Goal: Task Accomplishment & Management: Use online tool/utility

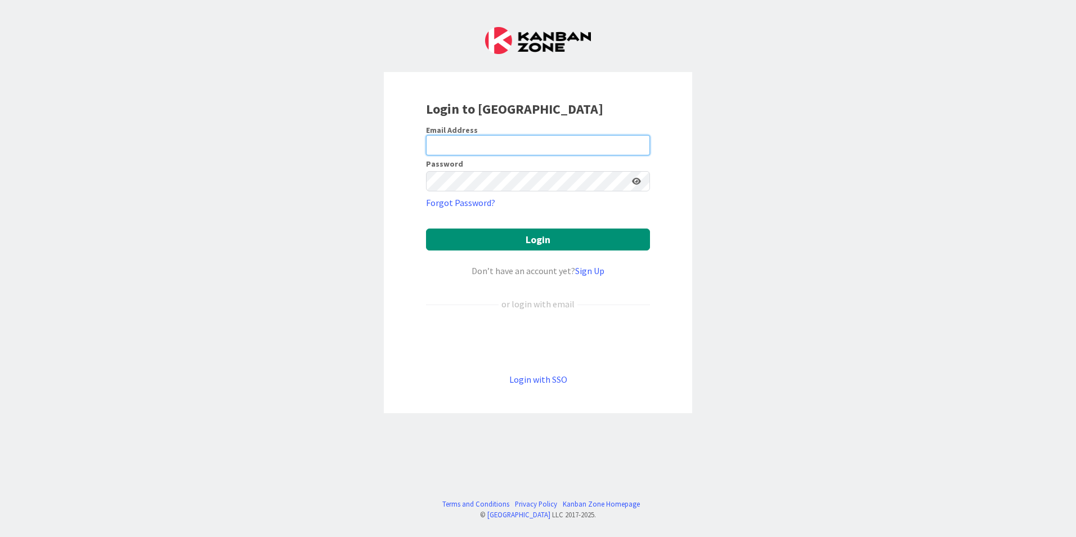
type input "[PERSON_NAME][EMAIL_ADDRESS][DOMAIN_NAME]"
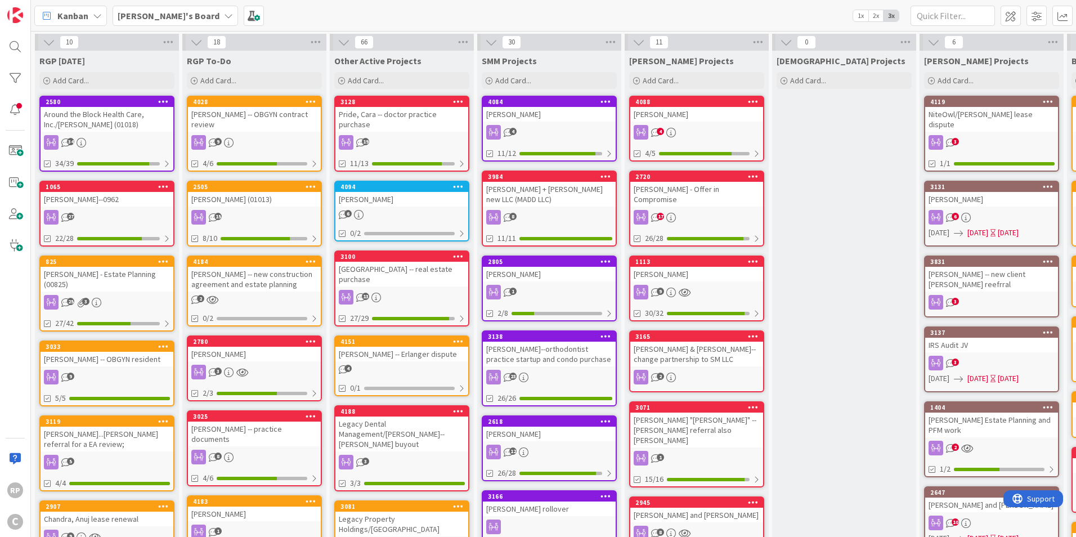
click at [97, 107] on div "Around the Block Health Care, Inc./[PERSON_NAME] (01018)" at bounding box center [107, 119] width 133 height 25
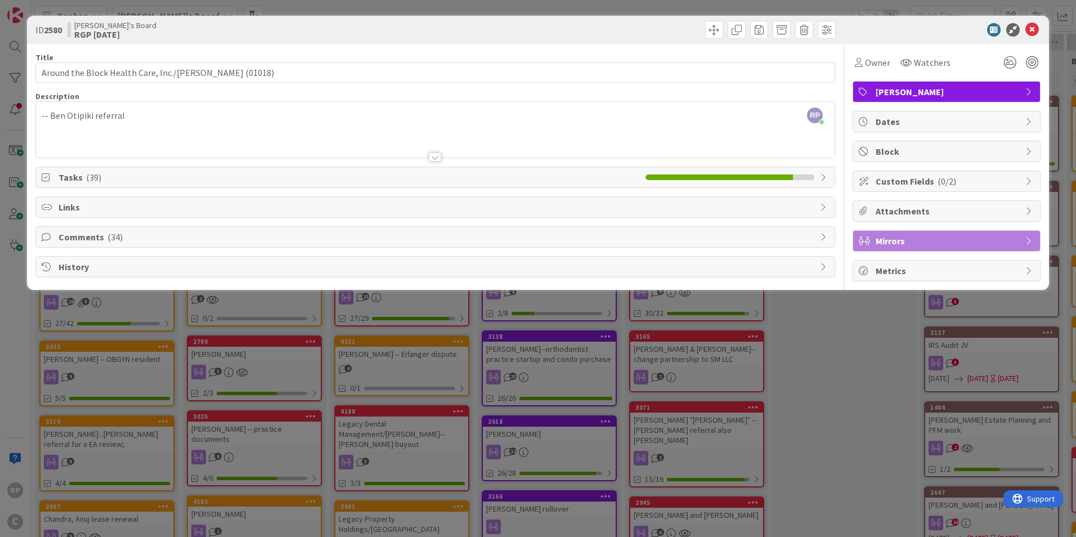
click at [42, 173] on icon at bounding box center [47, 177] width 11 height 9
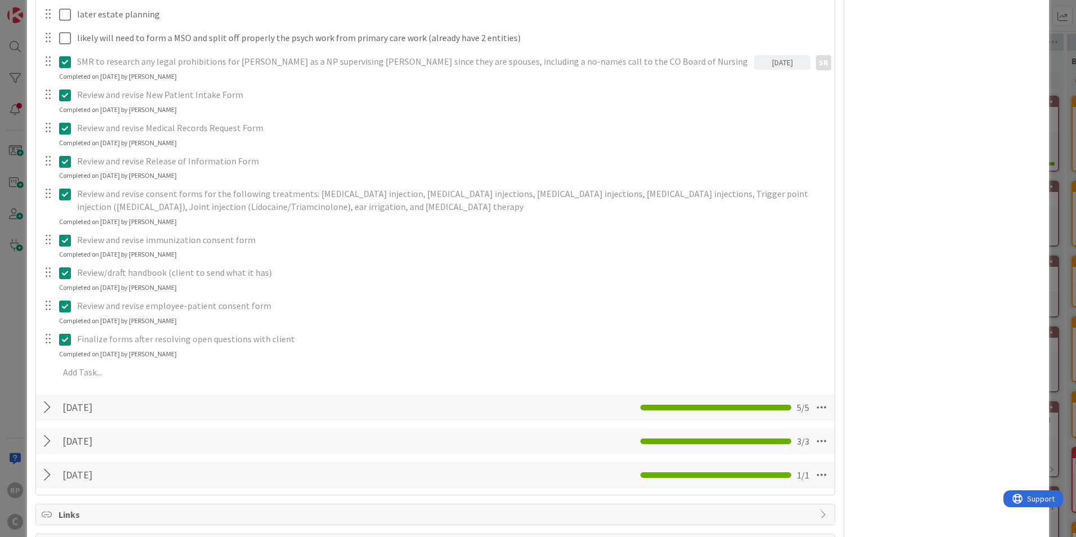
scroll to position [933, 0]
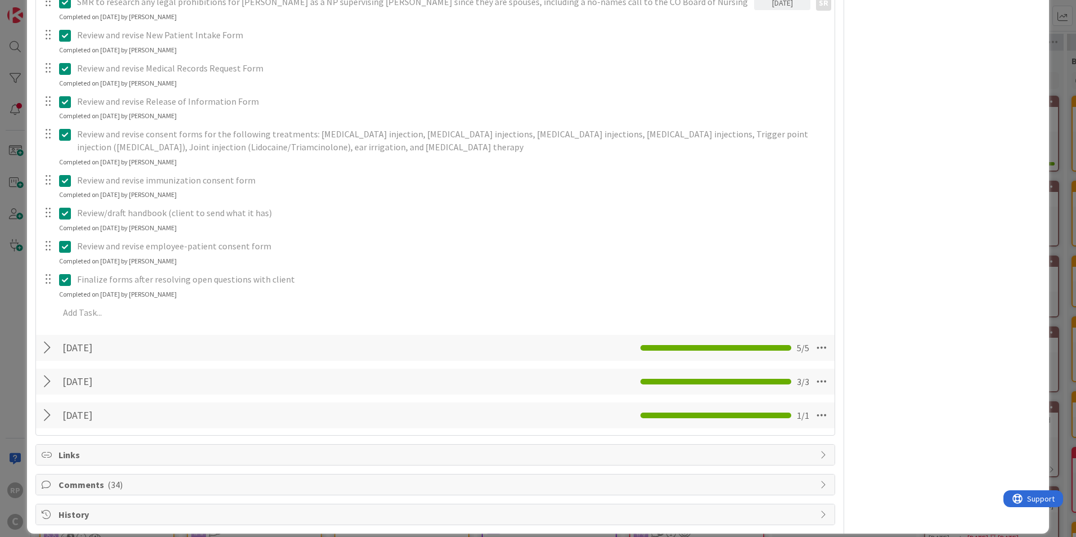
click at [90, 478] on span "Comments ( 34 )" at bounding box center [437, 485] width 756 height 14
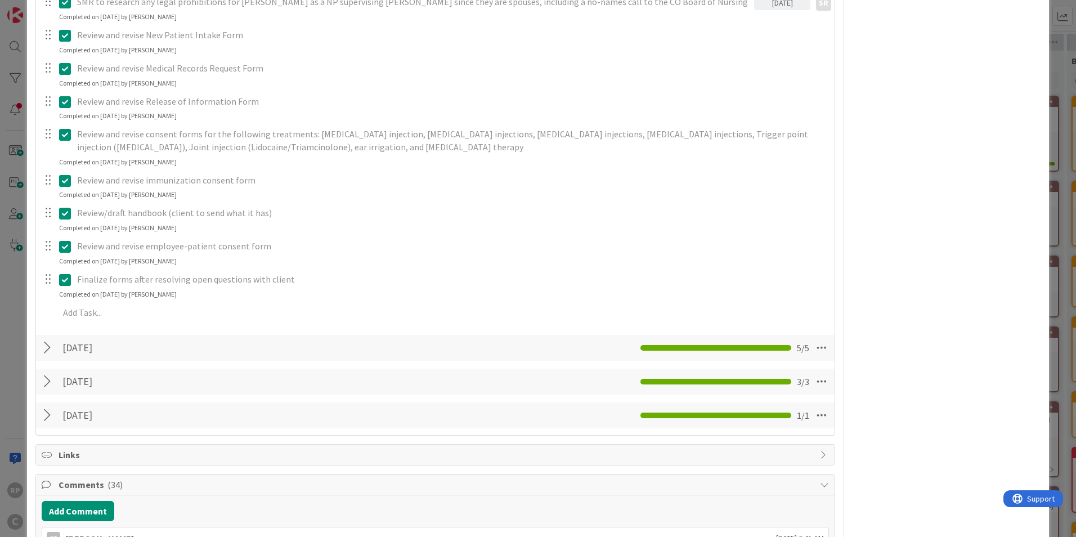
scroll to position [1109, 0]
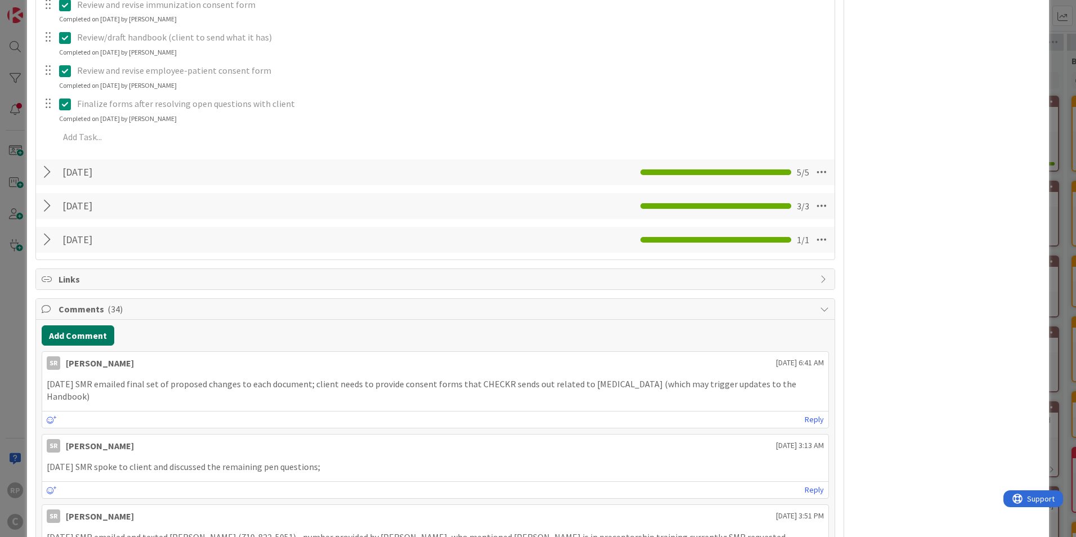
click at [92, 325] on button "Add Comment" at bounding box center [78, 335] width 73 height 20
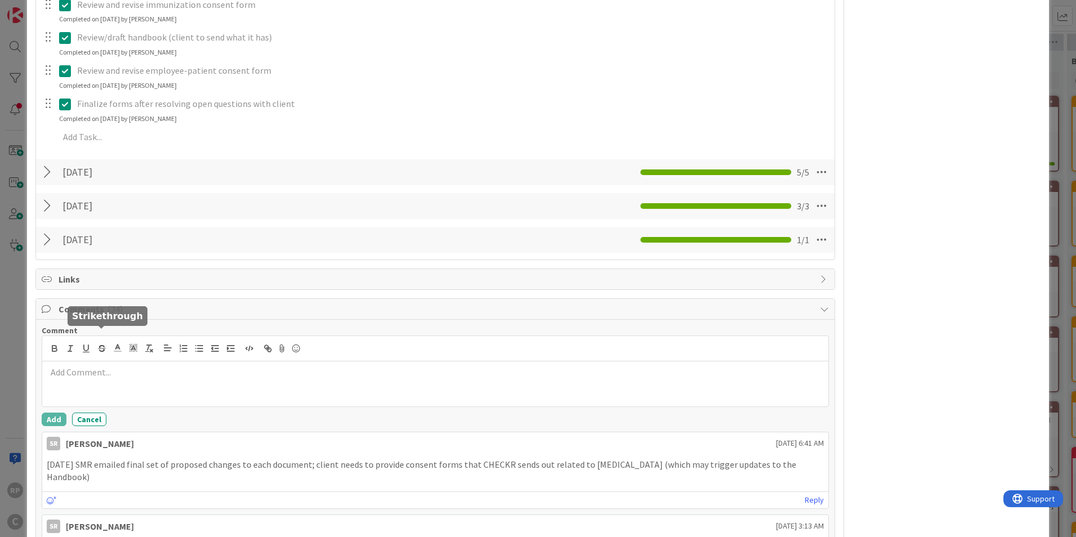
click at [98, 366] on p at bounding box center [435, 372] width 777 height 13
click at [50, 412] on button "Add" at bounding box center [54, 419] width 25 height 14
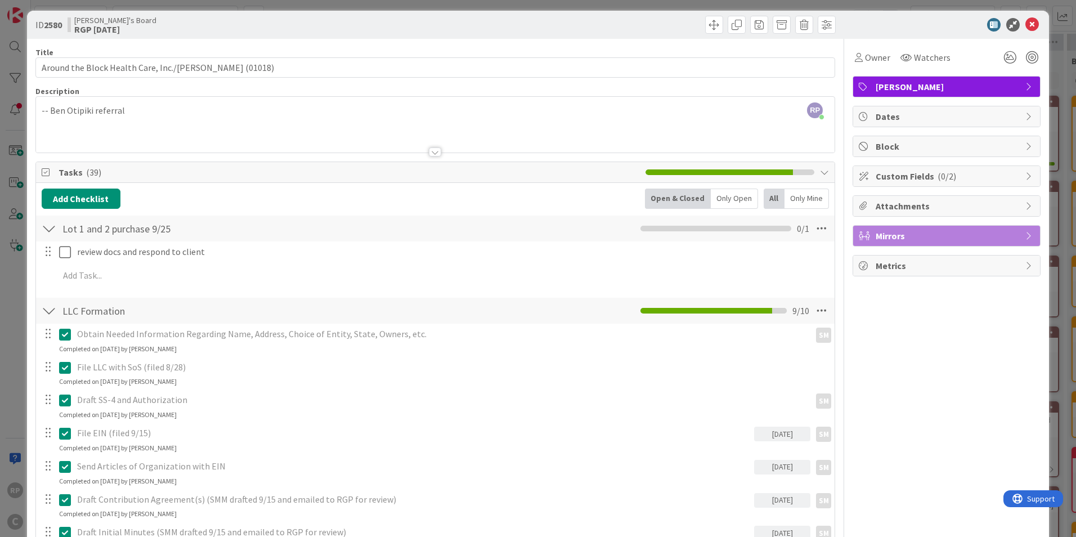
scroll to position [0, 0]
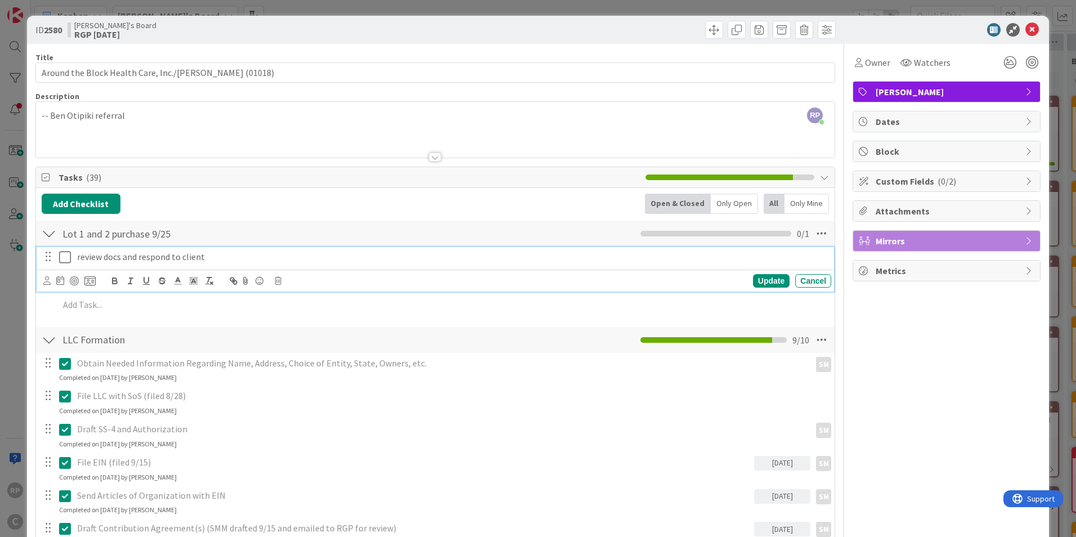
click at [225, 263] on div "review docs and respond to client" at bounding box center [452, 257] width 759 height 20
click at [231, 261] on p "review docs and respond to client" at bounding box center [452, 256] width 750 height 13
click at [760, 279] on div "Update" at bounding box center [771, 281] width 37 height 14
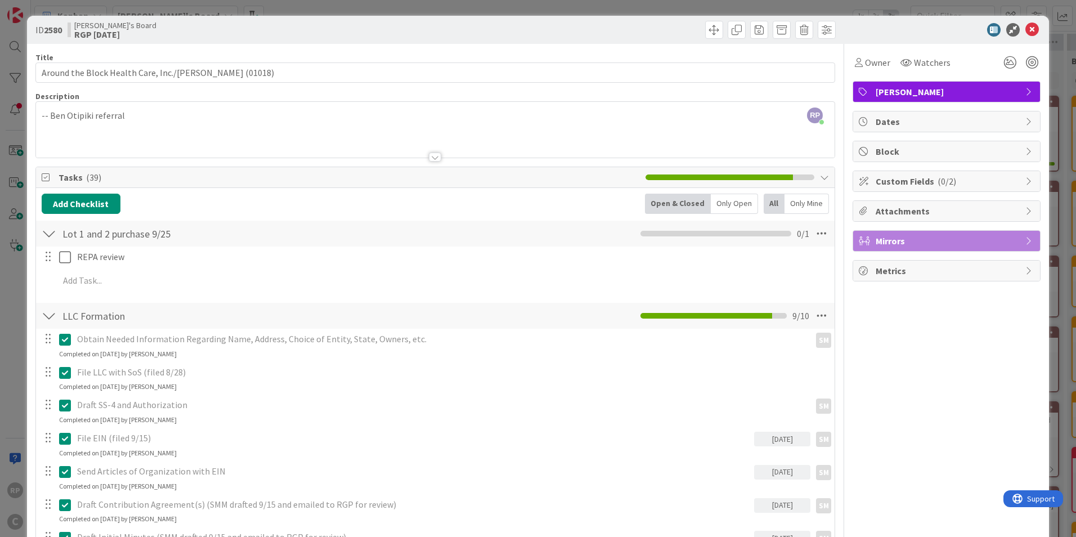
click at [909, 92] on span "[PERSON_NAME]" at bounding box center [948, 92] width 144 height 14
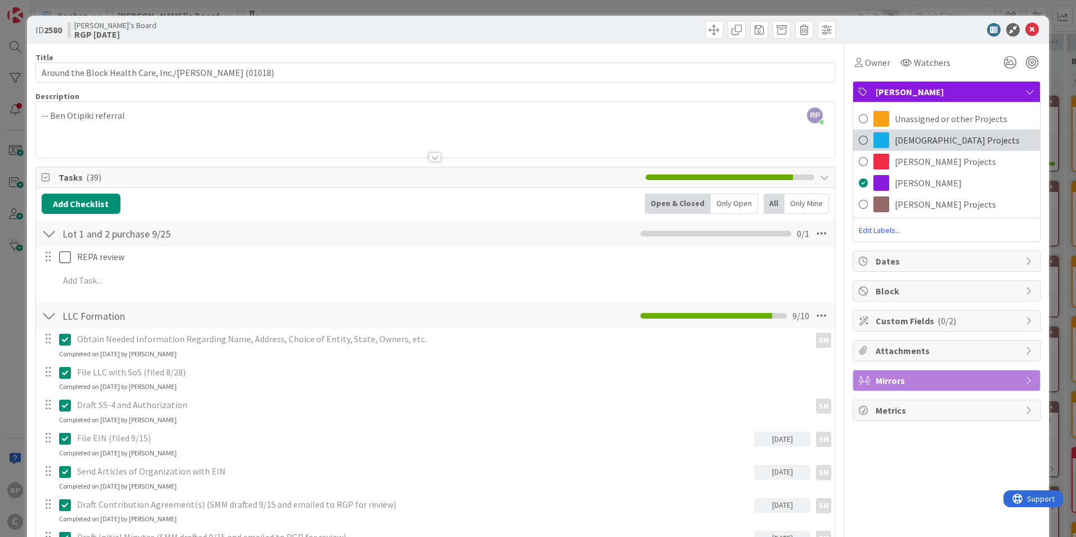
click at [903, 138] on span "[DEMOGRAPHIC_DATA] Projects" at bounding box center [957, 140] width 125 height 14
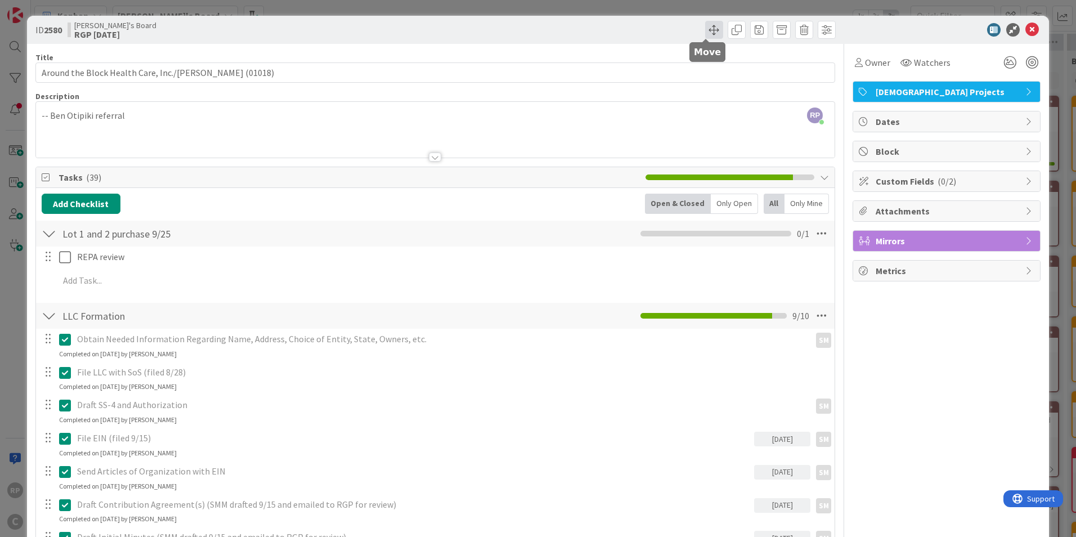
click at [708, 30] on span at bounding box center [714, 30] width 18 height 18
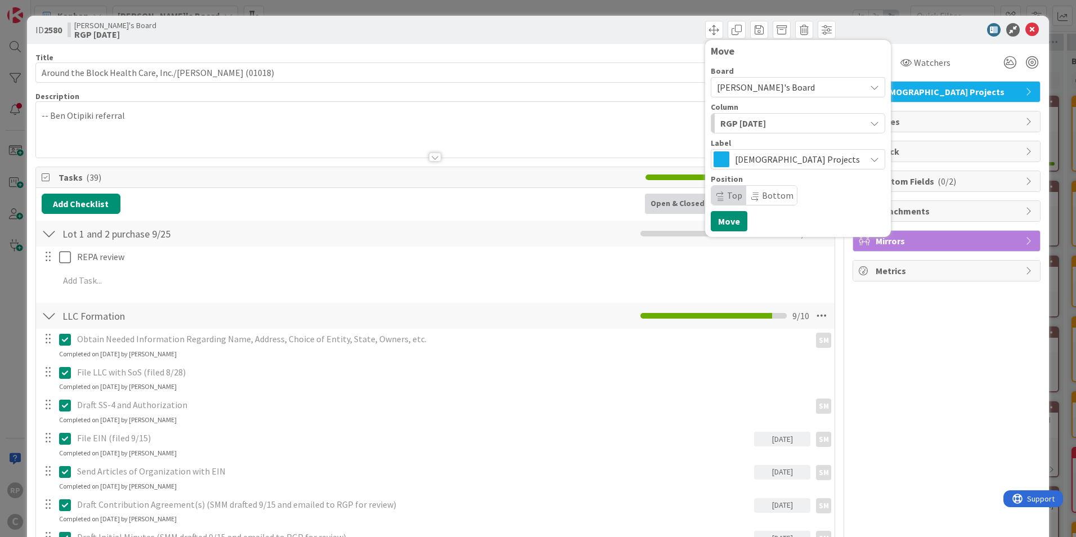
click at [743, 125] on span "RGP [DATE]" at bounding box center [743, 123] width 46 height 15
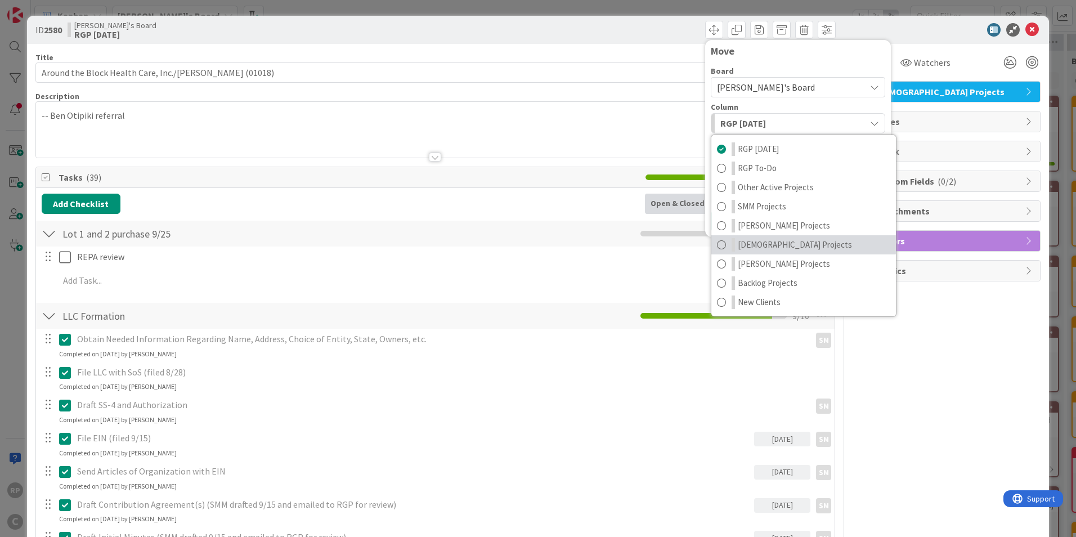
click at [777, 253] on link "[DEMOGRAPHIC_DATA] Projects" at bounding box center [803, 244] width 185 height 19
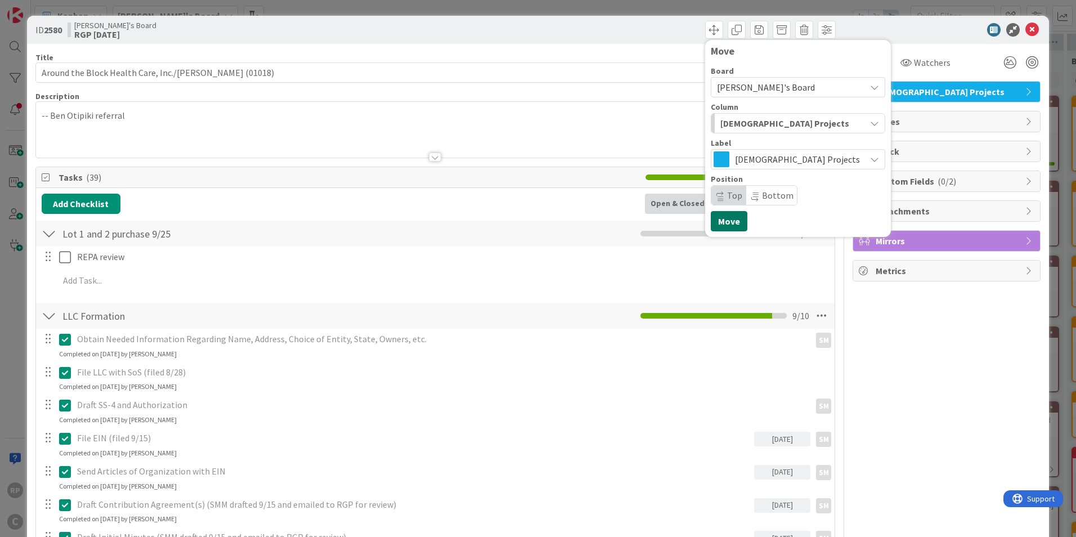
click at [728, 223] on button "Move" at bounding box center [729, 221] width 37 height 20
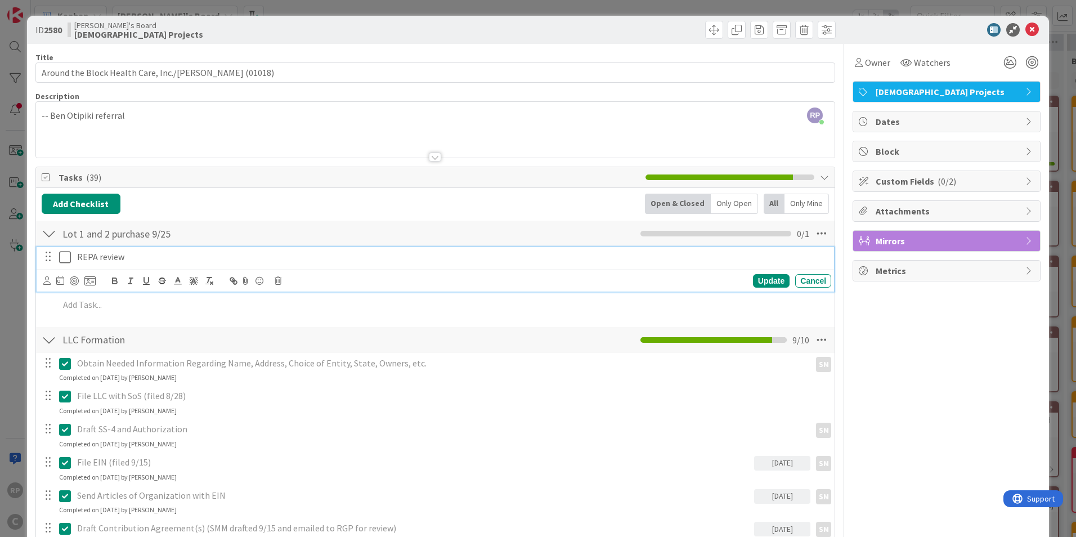
click at [151, 261] on p "REPA review" at bounding box center [452, 256] width 750 height 13
click at [44, 282] on icon at bounding box center [46, 280] width 7 height 8
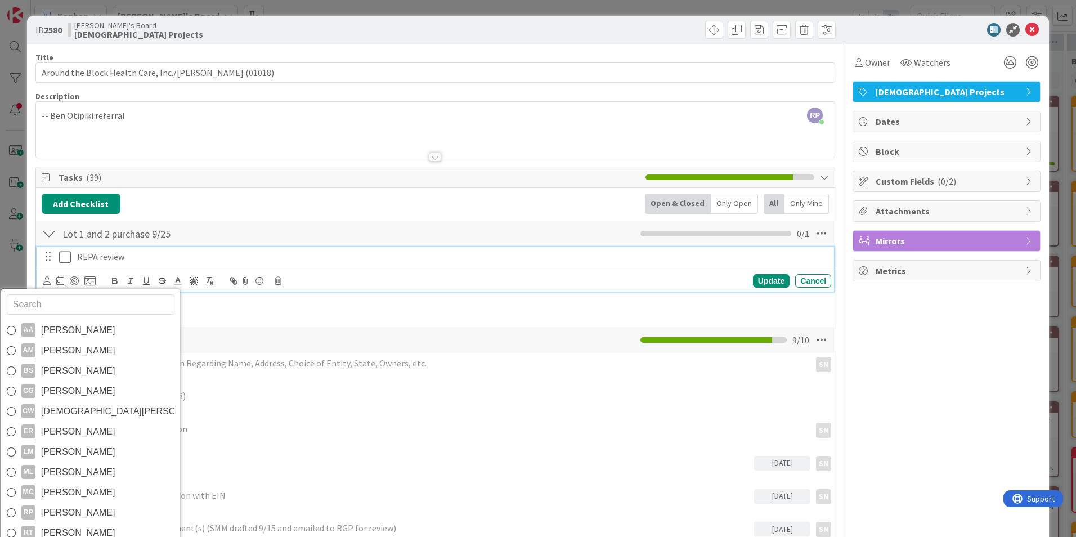
drag, startPoint x: 85, startPoint y: 407, endPoint x: 87, endPoint y: 391, distance: 17.0
click at [85, 407] on span "[DEMOGRAPHIC_DATA][PERSON_NAME]" at bounding box center [107, 411] width 133 height 17
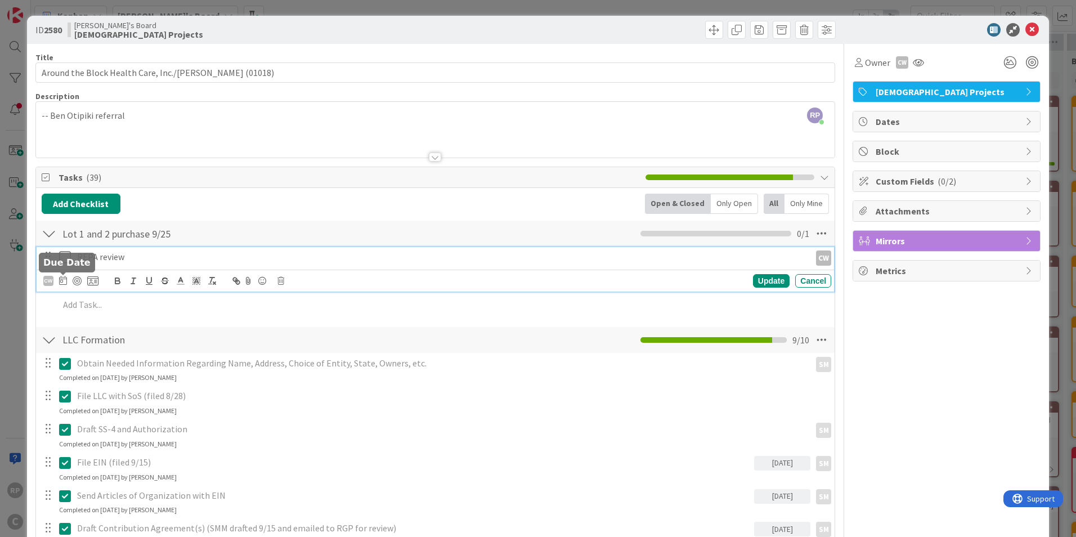
click at [63, 284] on icon at bounding box center [63, 280] width 8 height 9
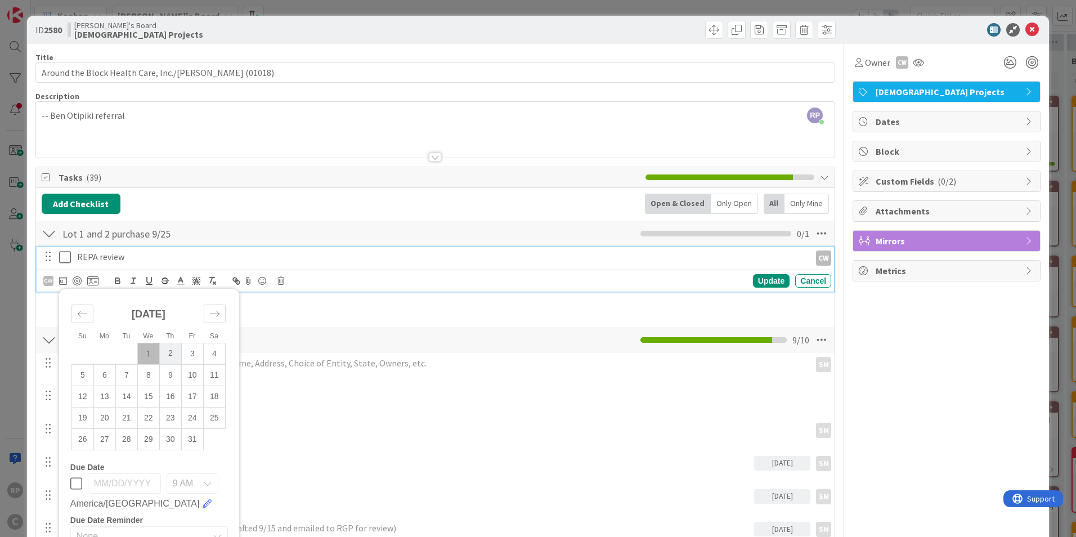
click at [173, 356] on td "2" at bounding box center [170, 353] width 22 height 21
type input "[DATE]"
click at [760, 281] on div "Update" at bounding box center [771, 281] width 37 height 14
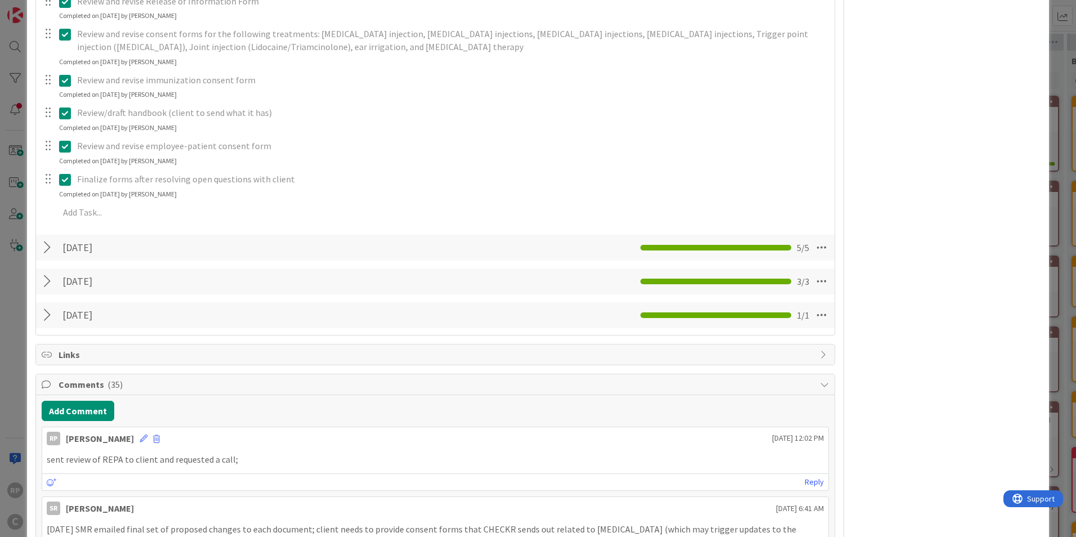
scroll to position [1238, 0]
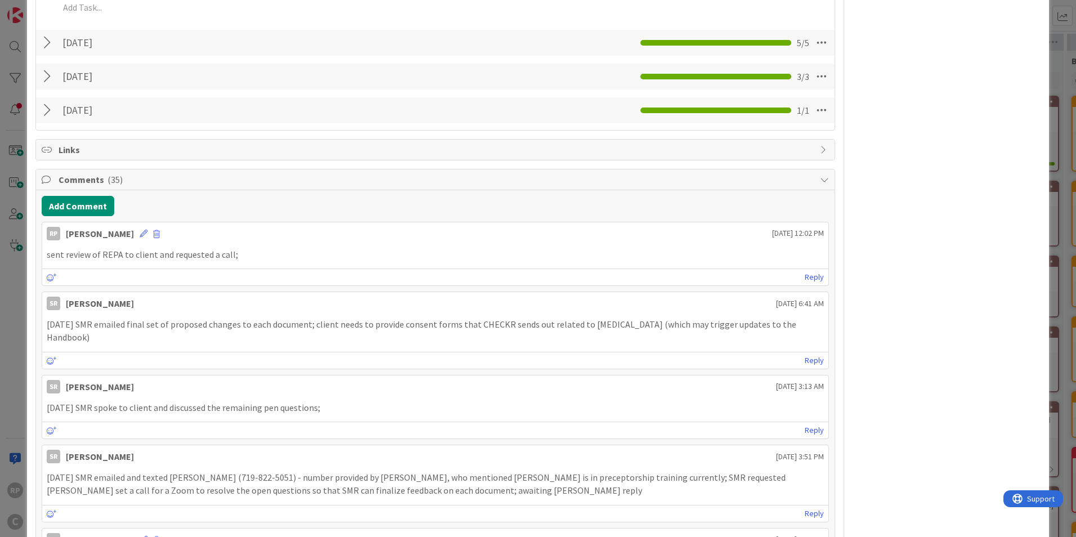
click at [241, 248] on p "sent review of REPA to client and requested a call;" at bounding box center [435, 254] width 777 height 13
click at [140, 230] on icon at bounding box center [144, 234] width 8 height 8
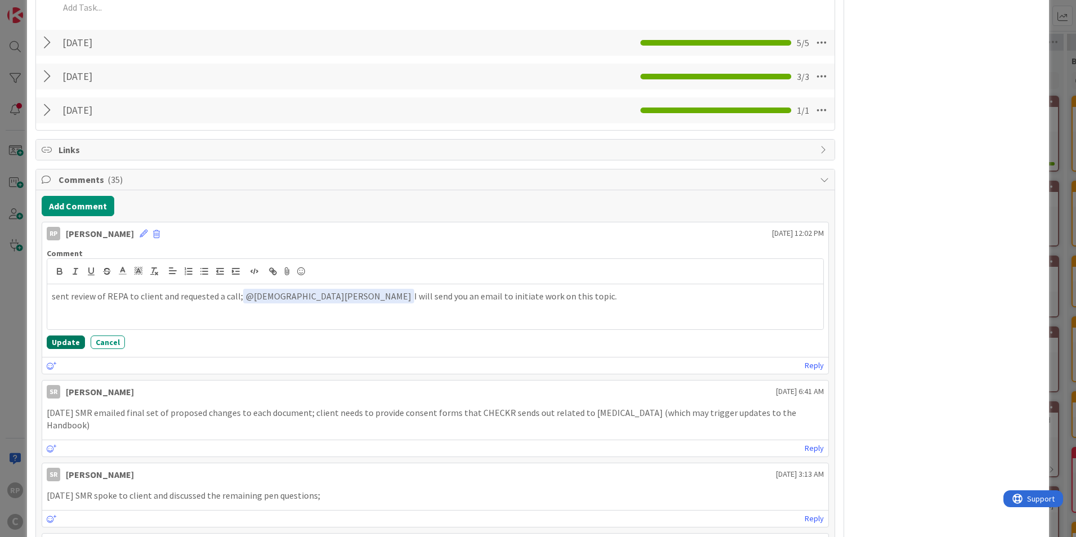
click at [67, 335] on button "Update" at bounding box center [66, 342] width 38 height 14
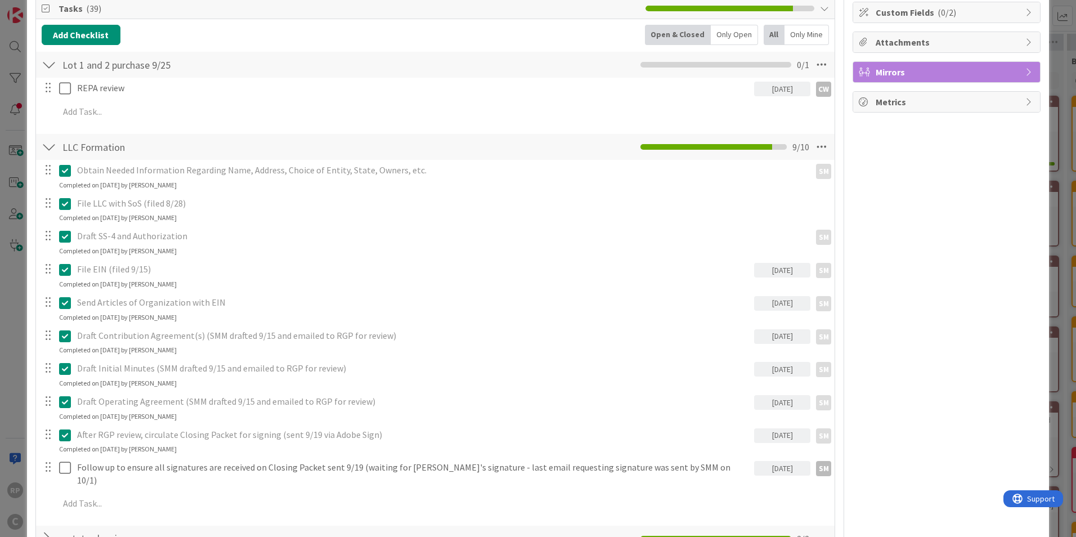
scroll to position [0, 0]
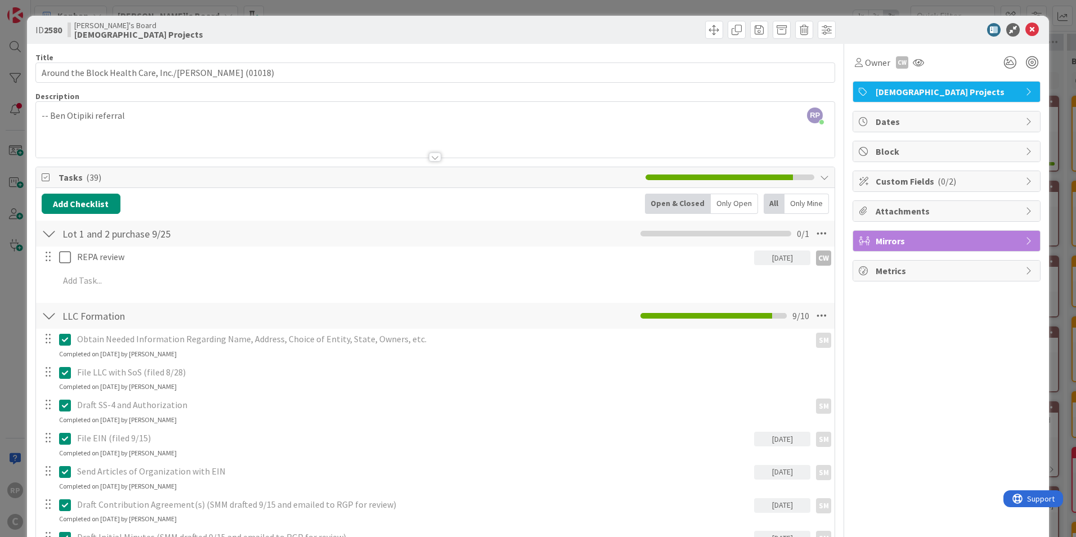
click at [884, 210] on span "Attachments" at bounding box center [948, 211] width 144 height 14
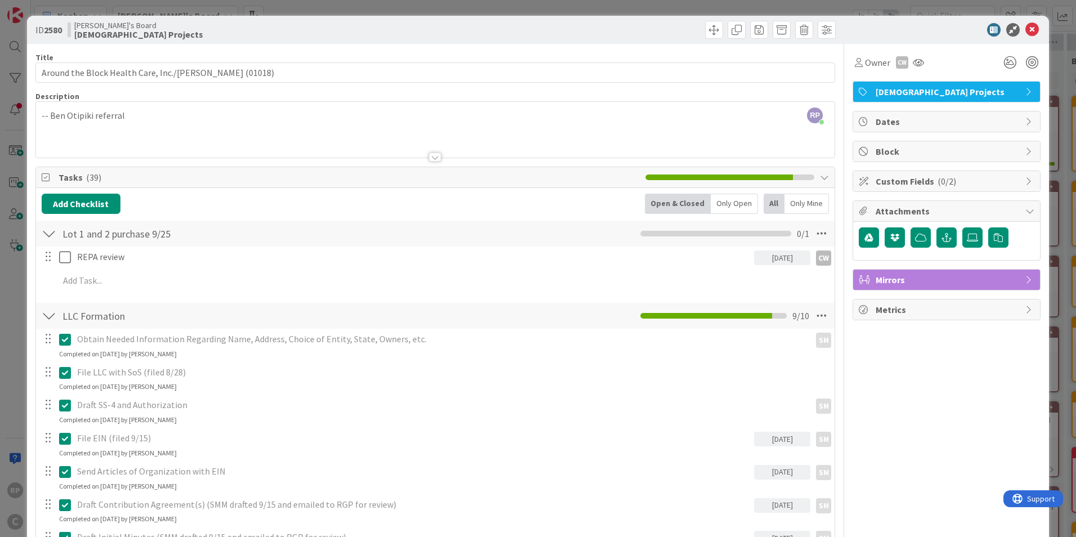
click at [934, 279] on span "Mirrors" at bounding box center [948, 280] width 144 height 14
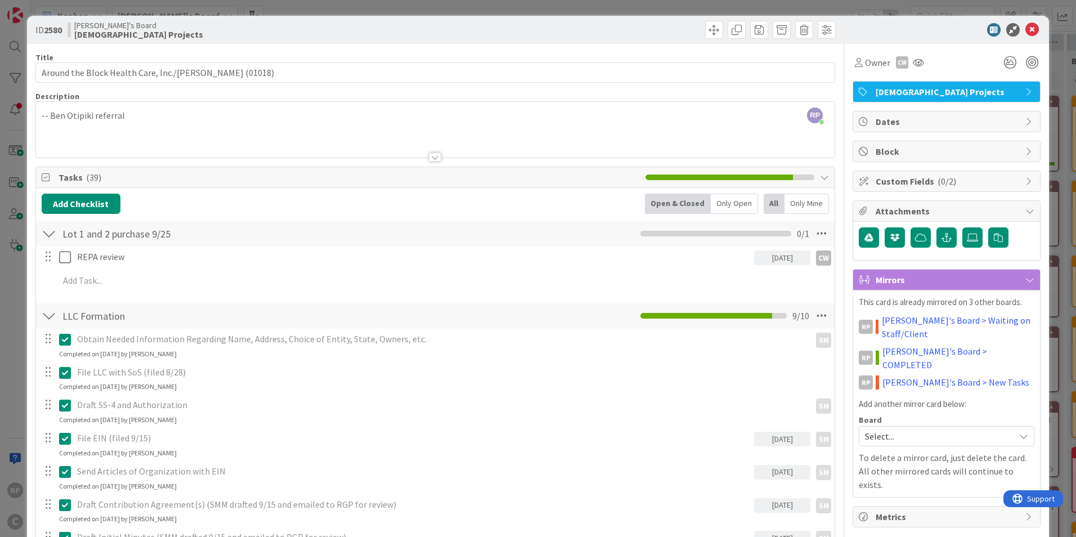
click at [891, 428] on span "Select..." at bounding box center [937, 436] width 144 height 16
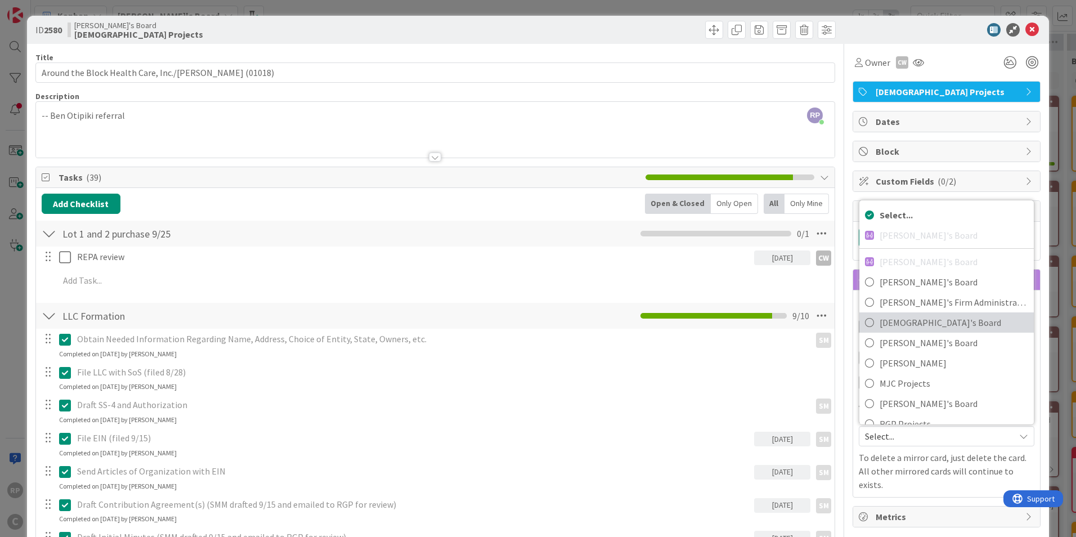
click at [908, 314] on span "[DEMOGRAPHIC_DATA]'s Board" at bounding box center [954, 322] width 149 height 17
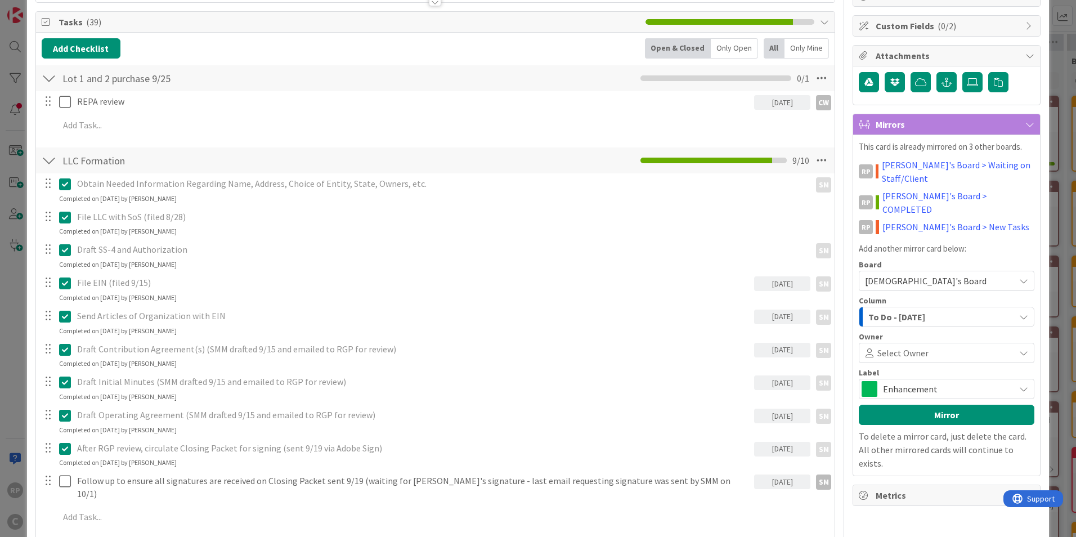
scroll to position [169, 0]
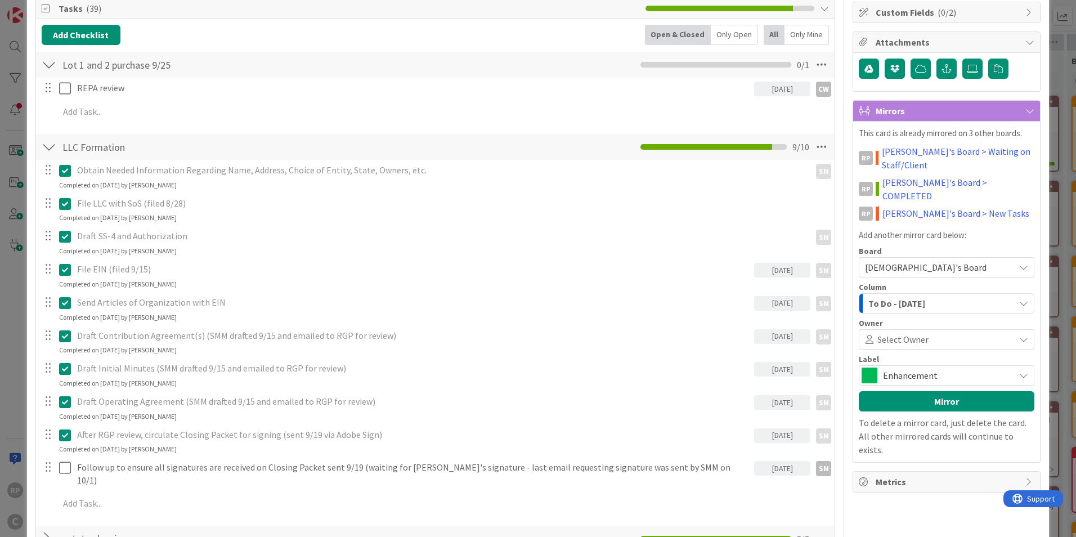
click at [896, 296] on span "To Do - [DATE]" at bounding box center [896, 303] width 57 height 15
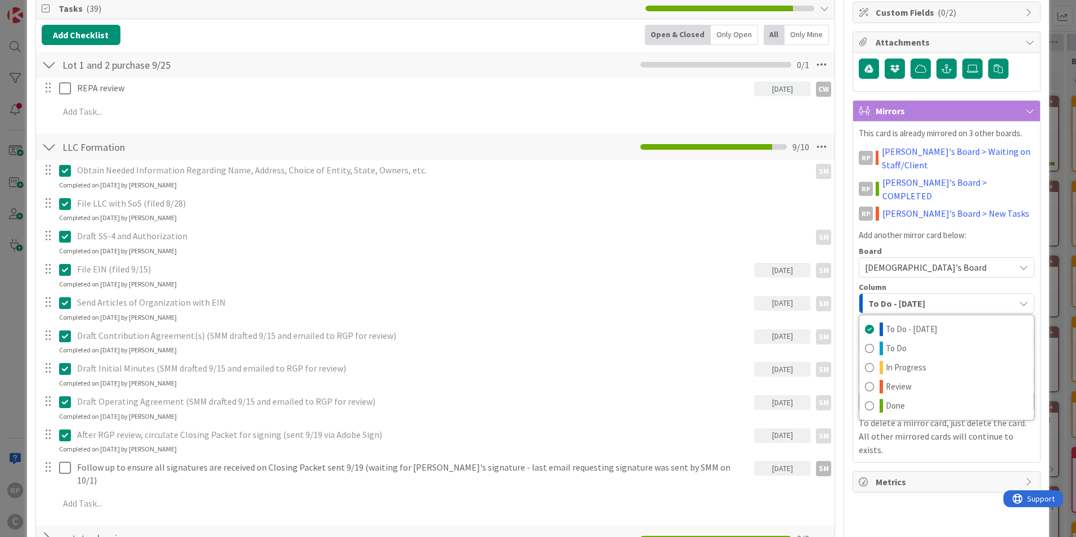
click at [991, 230] on div "This card is already mirrored on 3 other boards. RP [PERSON_NAME]'s Board > Wai…" at bounding box center [947, 291] width 176 height 329
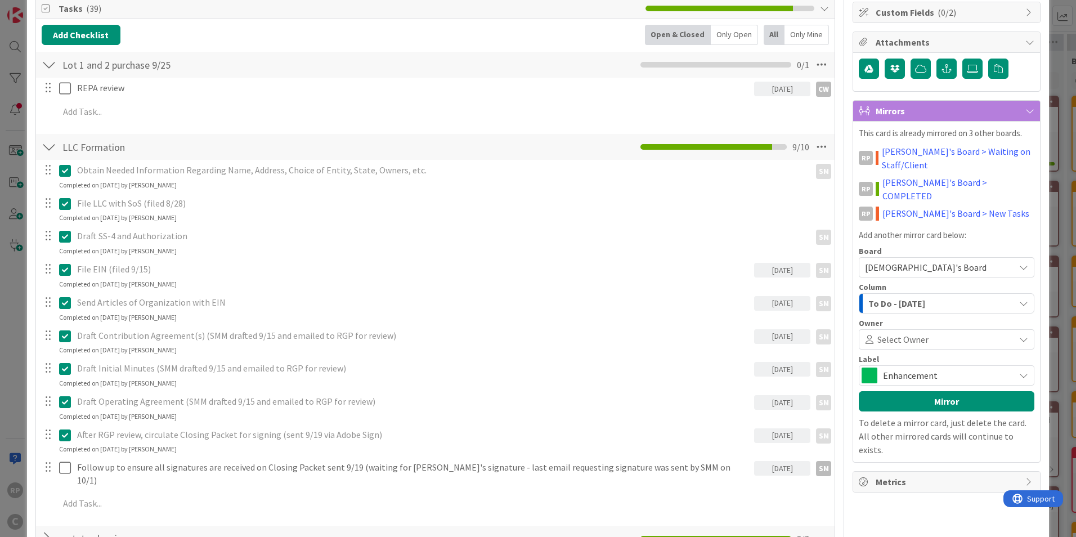
click at [899, 333] on span "Select Owner" at bounding box center [902, 340] width 51 height 14
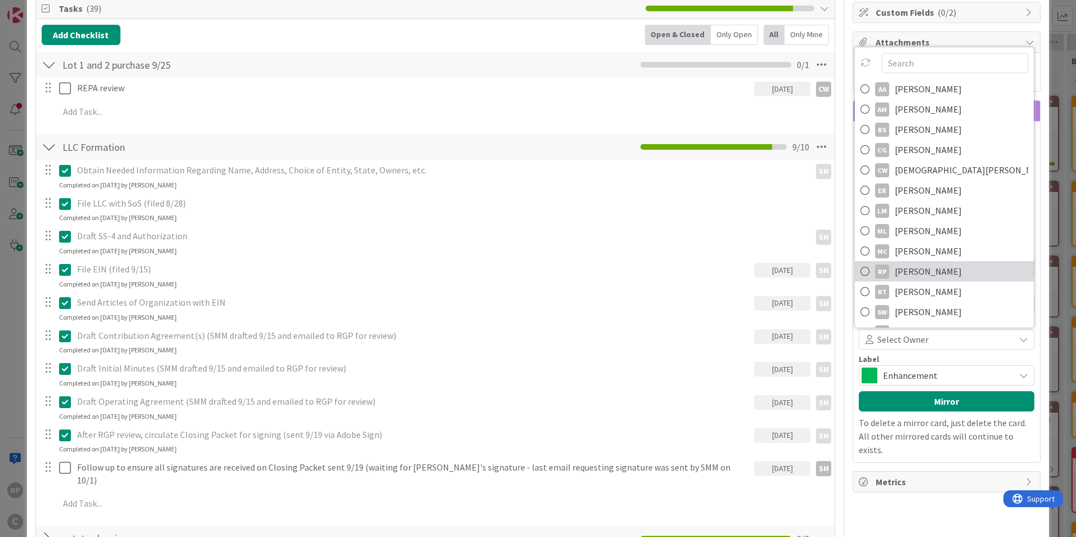
click at [910, 266] on span "[PERSON_NAME]" at bounding box center [928, 271] width 67 height 17
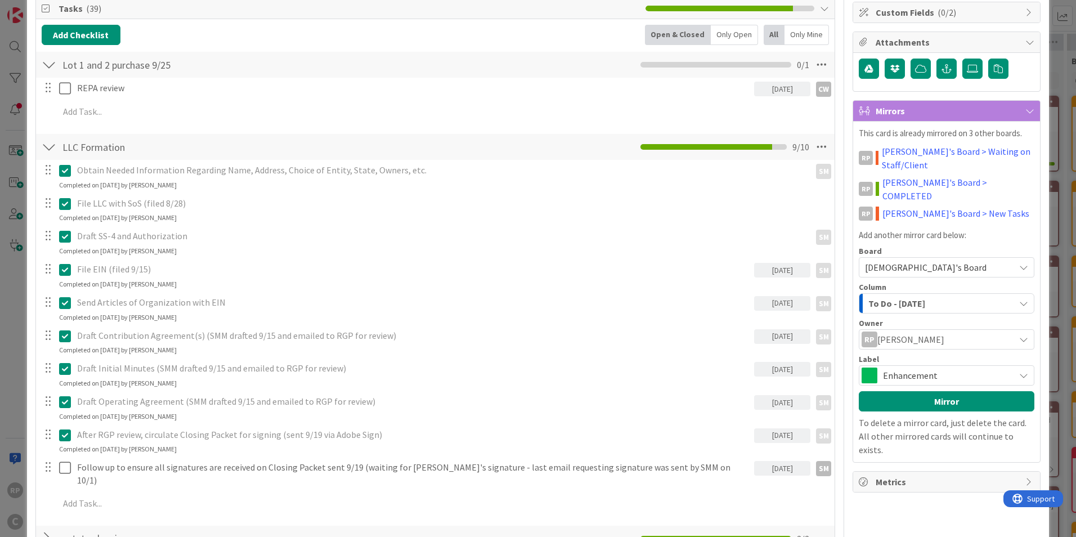
click at [901, 367] on span "Enhancement" at bounding box center [946, 375] width 126 height 16
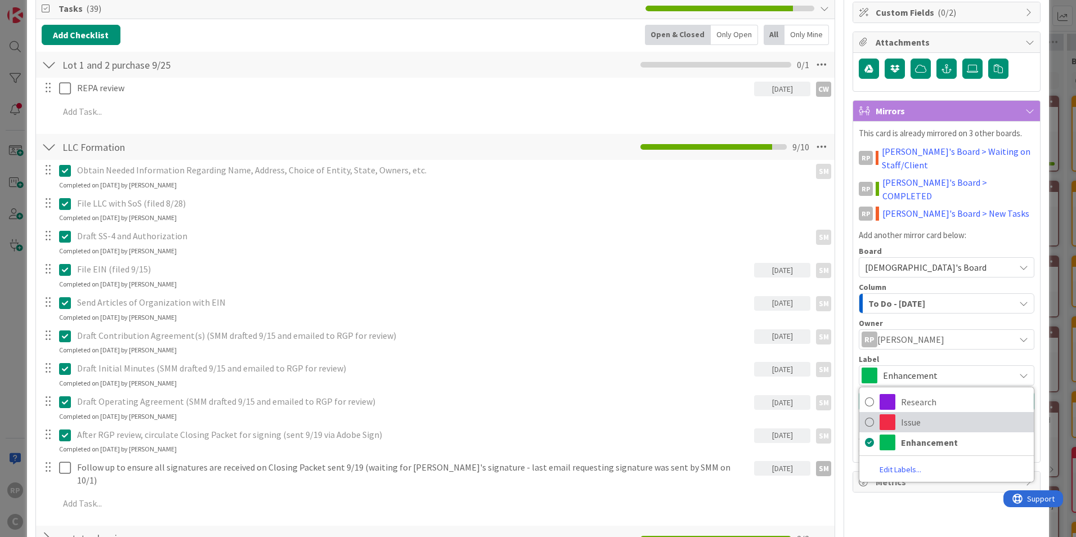
click at [909, 414] on span "Issue" at bounding box center [964, 422] width 127 height 17
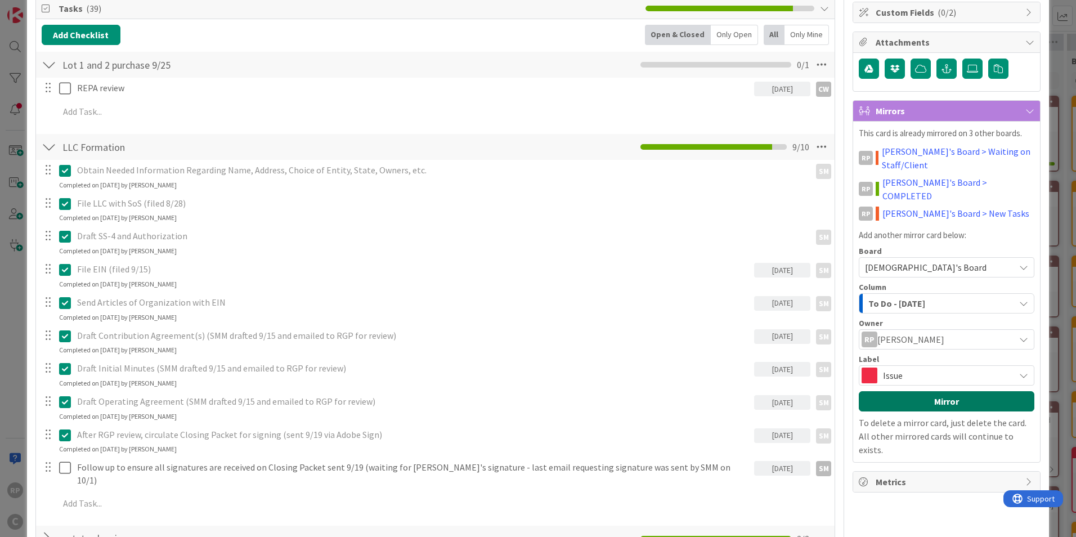
click at [939, 391] on button "Mirror" at bounding box center [947, 401] width 176 height 20
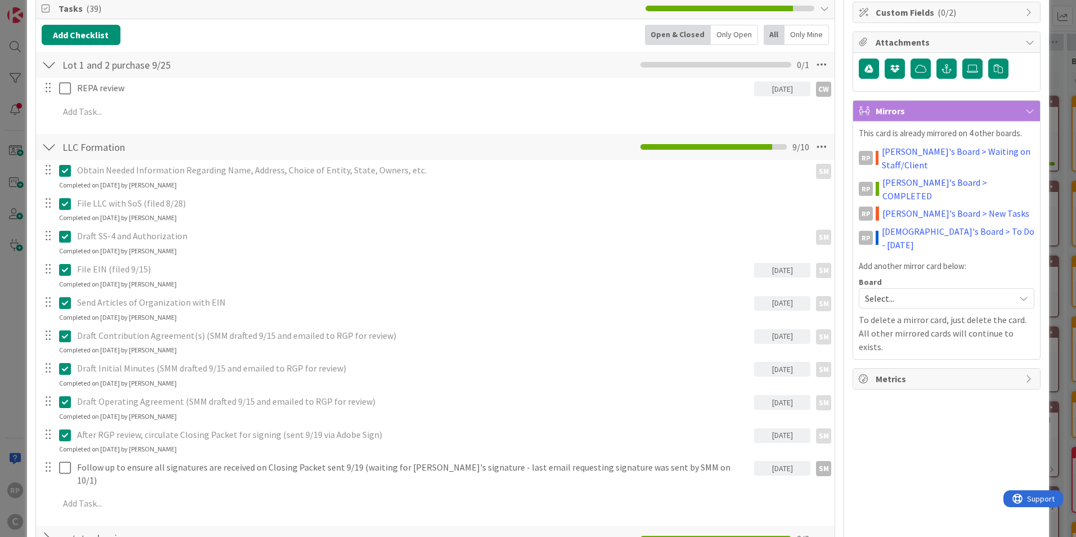
scroll to position [0, 0]
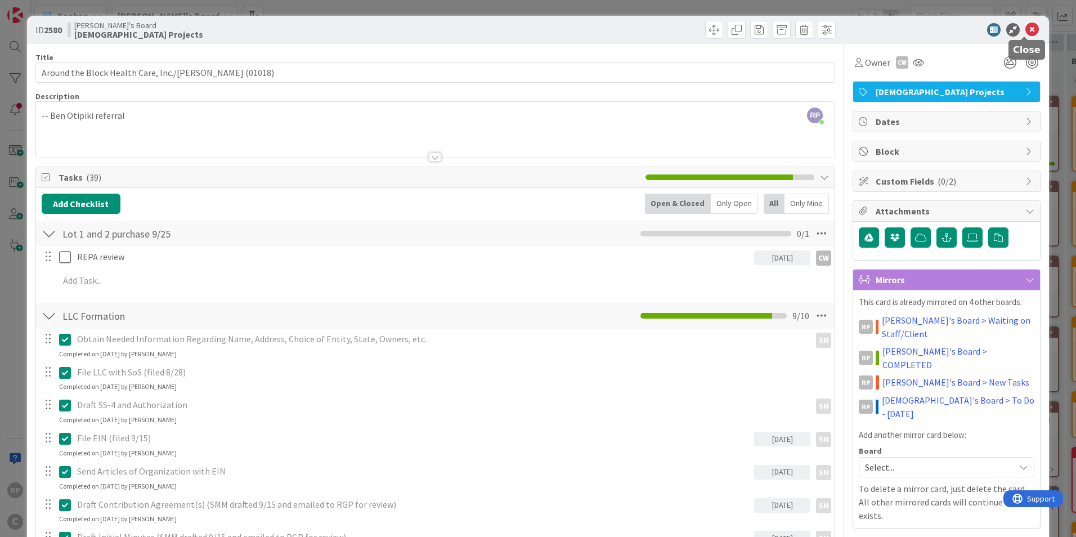
click at [1028, 27] on icon at bounding box center [1032, 30] width 14 height 14
